Goal: Task Accomplishment & Management: Use online tool/utility

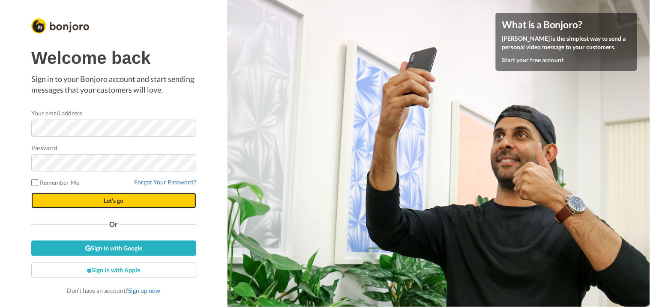
click at [153, 201] on button "Let's go" at bounding box center [113, 200] width 165 height 15
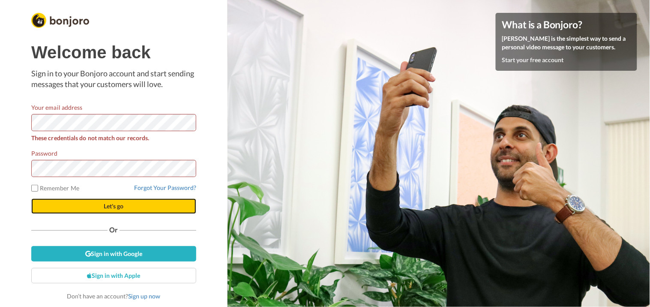
click at [106, 206] on span "Let's go" at bounding box center [114, 205] width 20 height 7
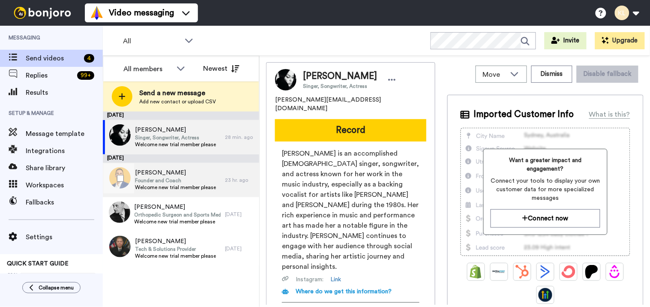
click at [192, 176] on span "[PERSON_NAME]" at bounding box center [175, 172] width 81 height 9
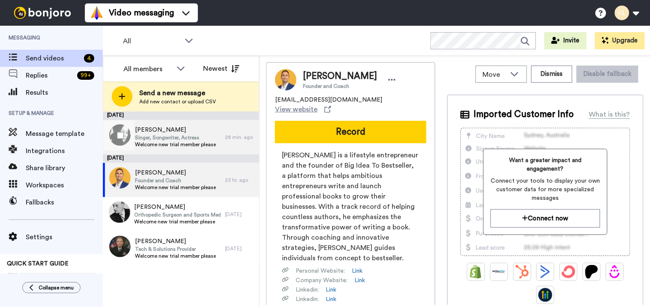
click at [177, 137] on span "Singer, Songwriter, Actress" at bounding box center [175, 137] width 81 height 7
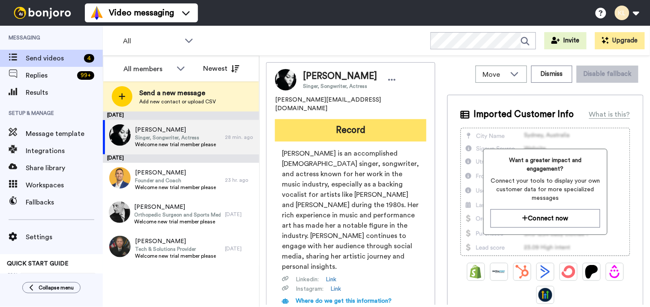
click at [354, 120] on button "Record" at bounding box center [350, 130] width 151 height 22
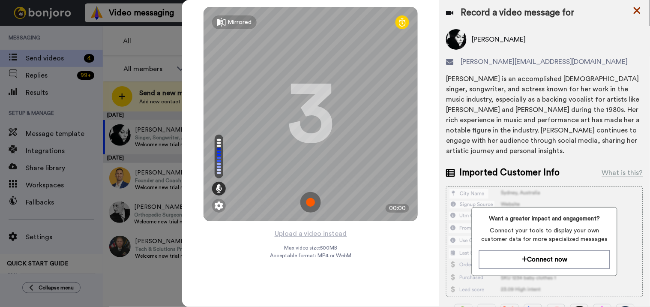
click at [635, 9] on icon at bounding box center [637, 10] width 9 height 11
